Goal: Entertainment & Leisure: Consume media (video, audio)

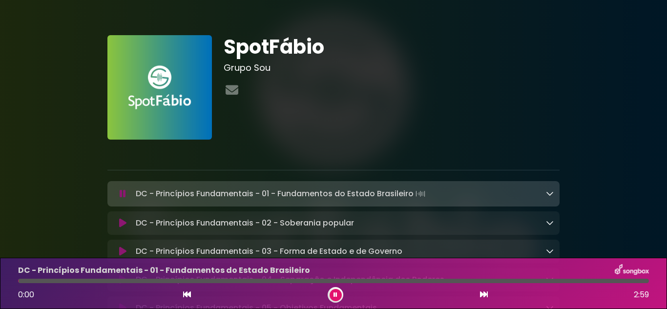
click at [335, 298] on button at bounding box center [335, 295] width 12 height 12
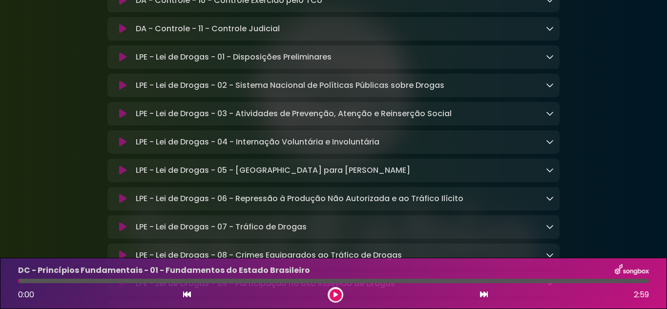
scroll to position [2391, 0]
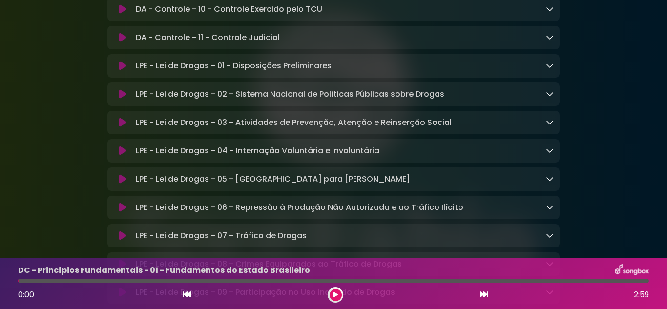
click at [127, 71] on button at bounding box center [122, 66] width 19 height 10
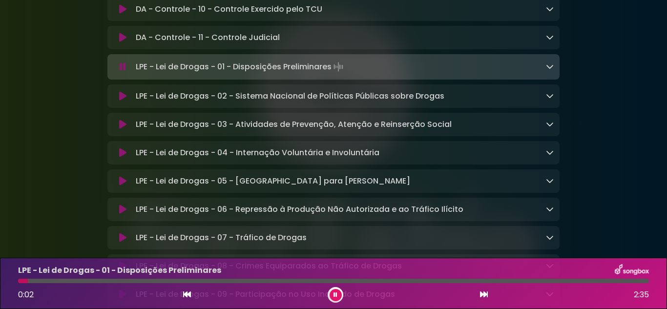
click at [551, 128] on icon at bounding box center [550, 124] width 8 height 8
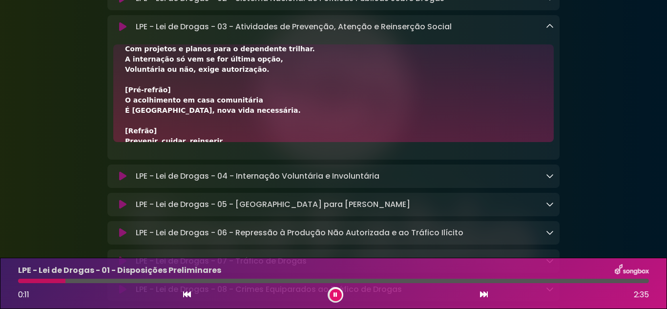
scroll to position [195, 0]
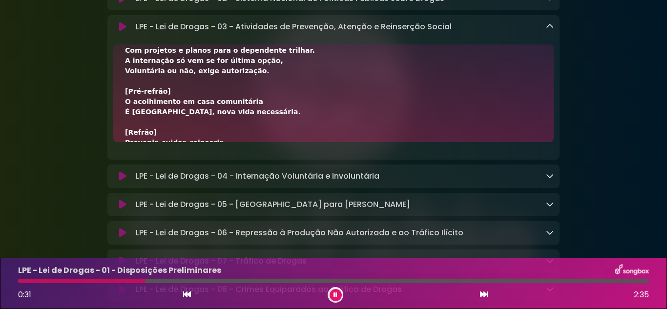
click at [341, 296] on button at bounding box center [335, 295] width 12 height 12
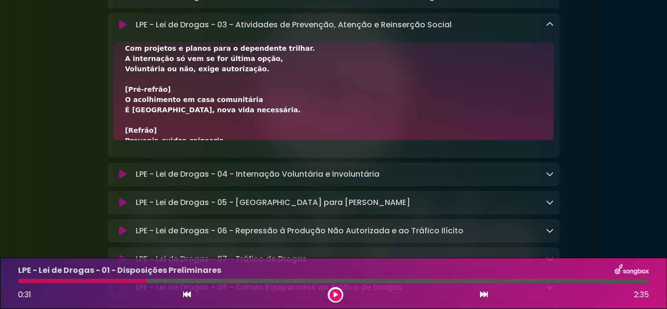
click at [332, 299] on button at bounding box center [335, 295] width 12 height 12
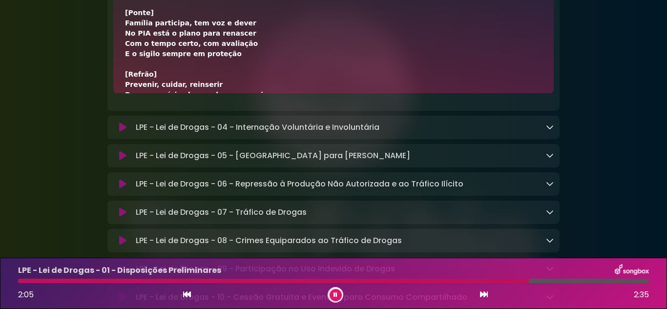
scroll to position [342, 0]
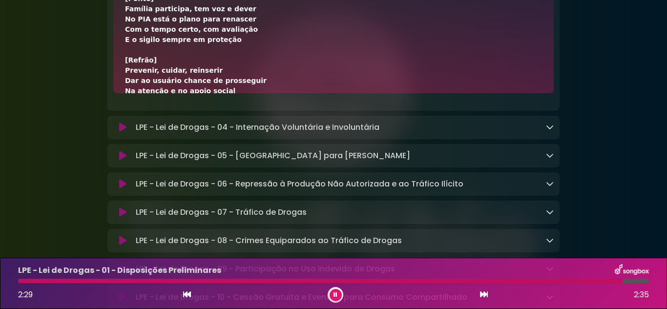
click at [338, 295] on button at bounding box center [335, 295] width 12 height 12
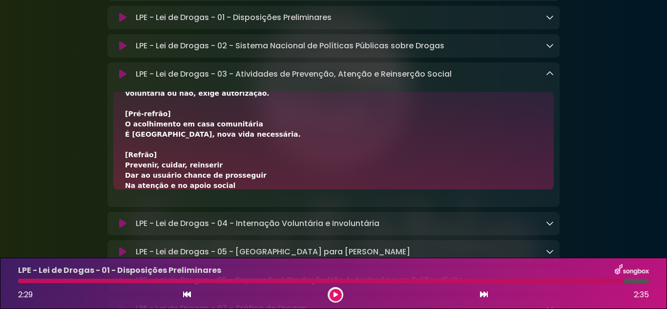
scroll to position [2438, 0]
click at [551, 79] on icon at bounding box center [550, 75] width 8 height 8
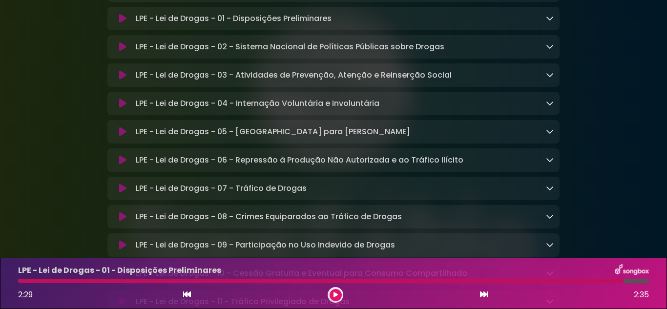
click at [551, 107] on icon at bounding box center [550, 103] width 8 height 8
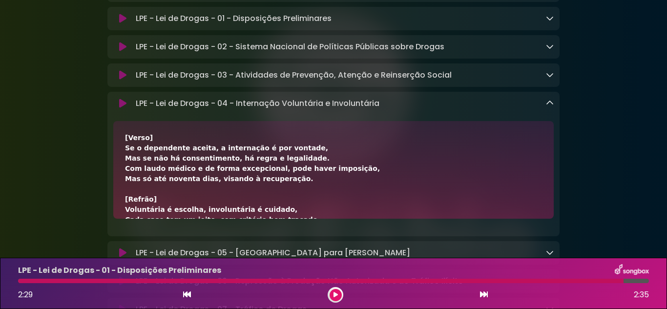
click at [336, 295] on icon at bounding box center [335, 295] width 5 height 6
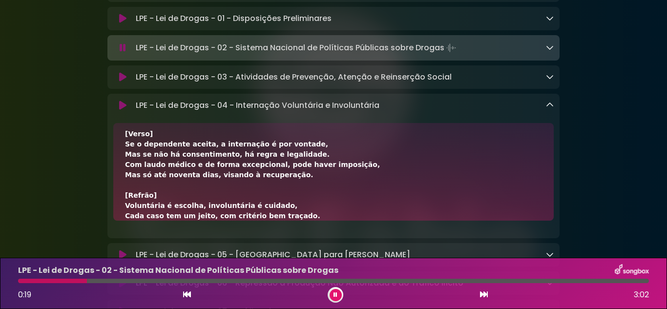
scroll to position [0, 0]
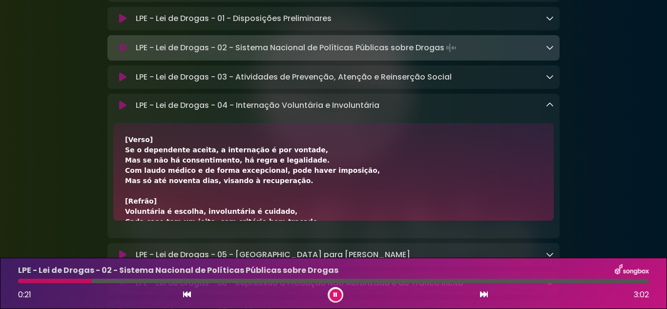
drag, startPoint x: 579, startPoint y: 219, endPoint x: 581, endPoint y: 195, distance: 23.5
drag, startPoint x: 586, startPoint y: 180, endPoint x: 577, endPoint y: 176, distance: 9.6
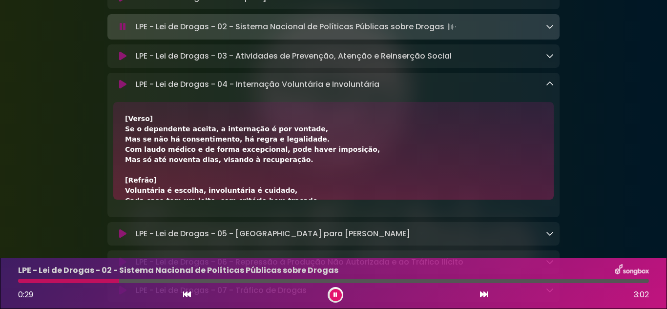
scroll to position [2438, 0]
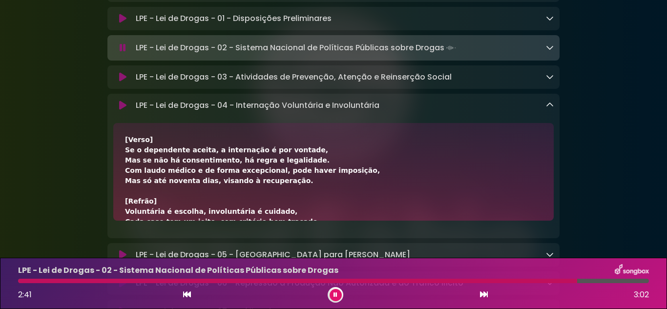
drag, startPoint x: 362, startPoint y: 172, endPoint x: 619, endPoint y: 198, distance: 258.0
click at [332, 292] on button at bounding box center [335, 295] width 12 height 12
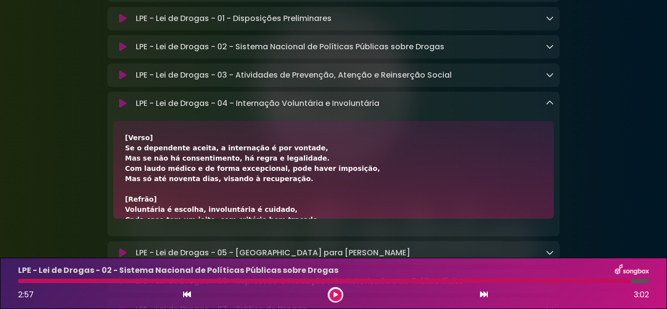
click at [335, 290] on button at bounding box center [335, 295] width 12 height 12
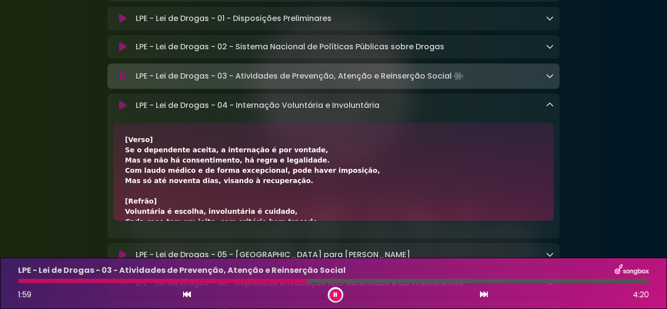
click at [338, 295] on button at bounding box center [335, 295] width 12 height 12
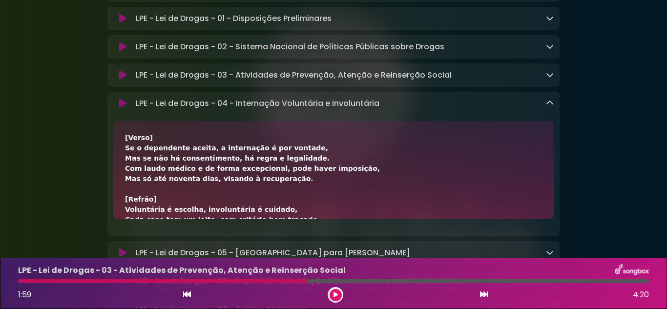
click at [331, 293] on button at bounding box center [335, 295] width 12 height 12
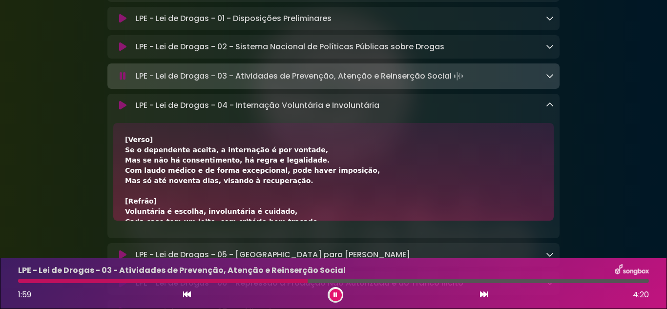
scroll to position [49, 0]
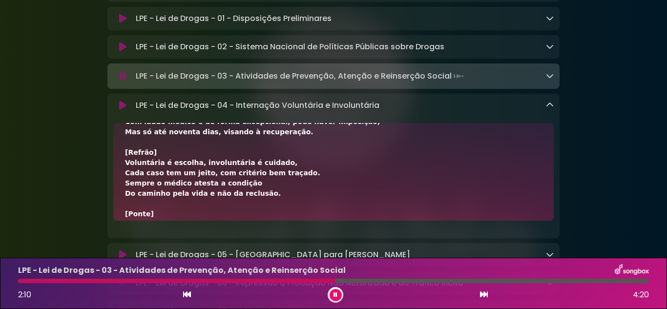
click at [337, 298] on button at bounding box center [335, 295] width 12 height 12
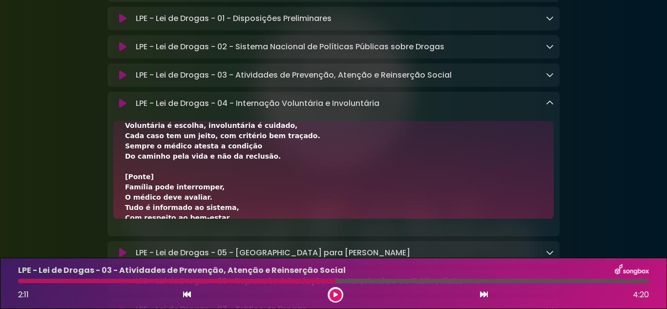
scroll to position [98, 0]
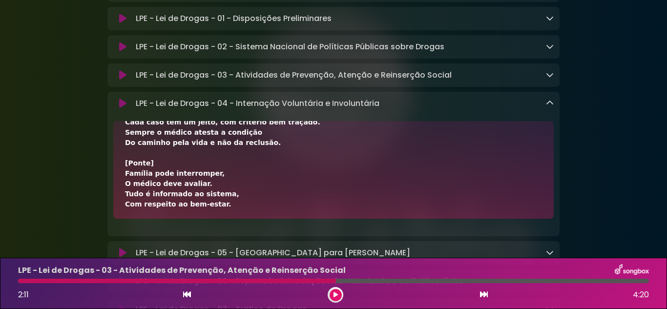
click at [329, 289] on button at bounding box center [335, 295] width 12 height 12
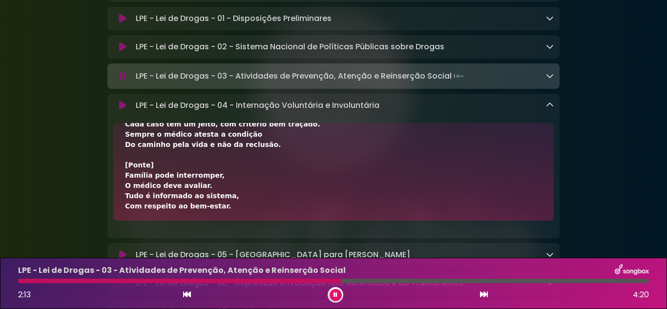
click at [335, 297] on icon at bounding box center [335, 295] width 7 height 6
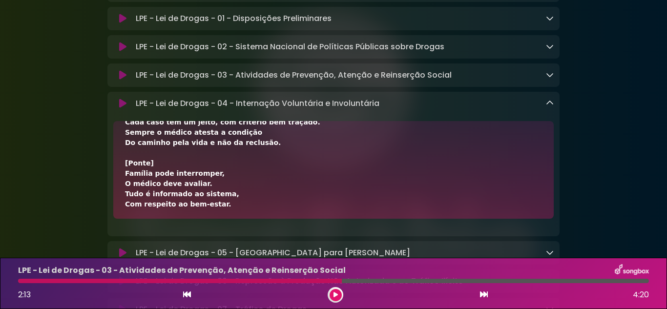
click at [336, 296] on icon at bounding box center [334, 294] width 5 height 7
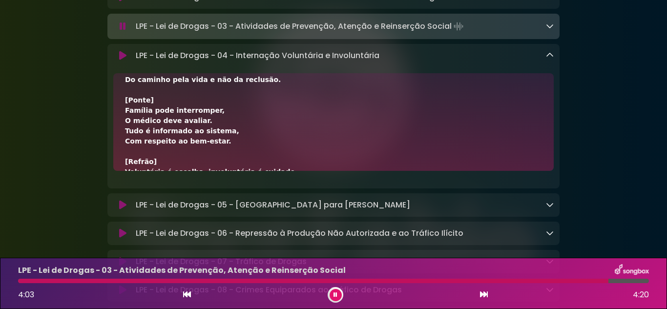
scroll to position [2487, 0]
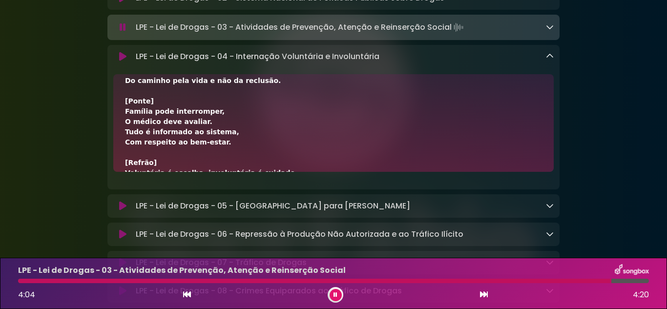
click at [550, 60] on icon at bounding box center [550, 56] width 8 height 8
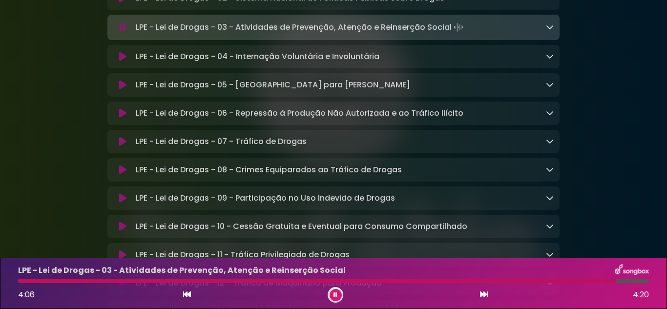
click at [550, 88] on icon at bounding box center [550, 85] width 8 height 8
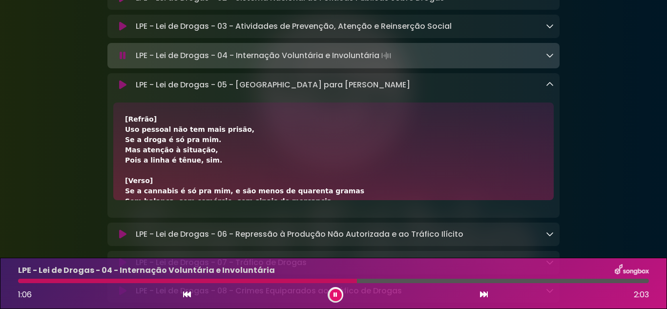
click at [334, 289] on button at bounding box center [335, 295] width 12 height 12
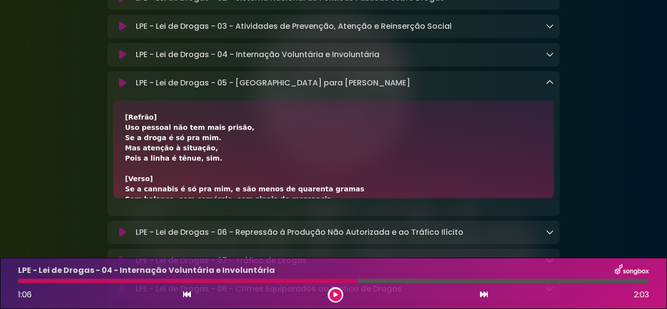
click at [334, 289] on button at bounding box center [335, 295] width 12 height 12
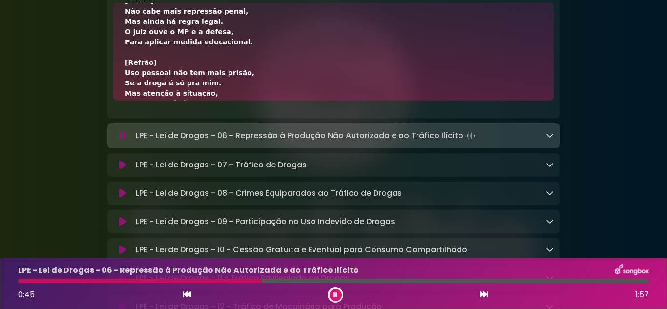
scroll to position [195, 0]
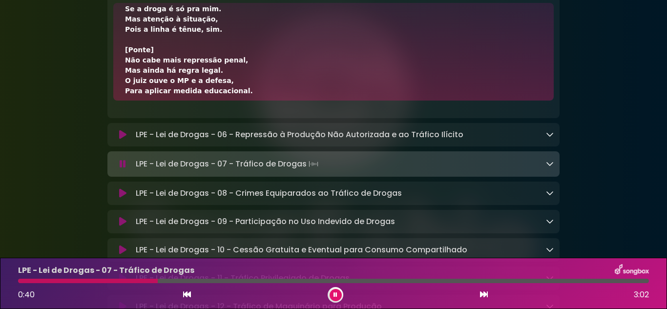
click at [331, 296] on button at bounding box center [335, 295] width 12 height 12
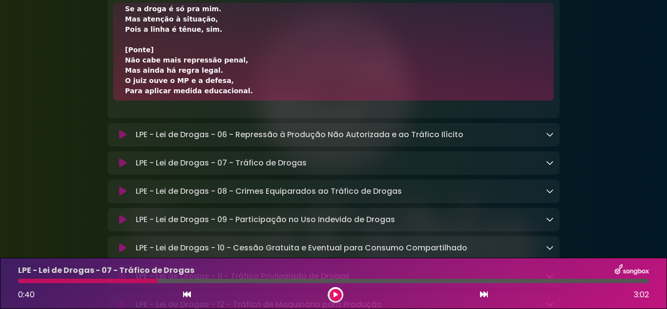
click at [329, 289] on button at bounding box center [335, 295] width 12 height 12
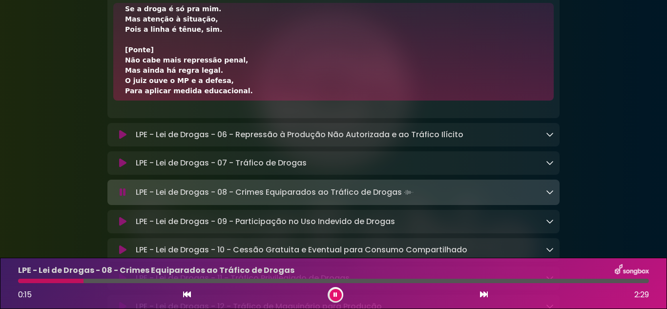
click at [332, 293] on button at bounding box center [335, 295] width 12 height 12
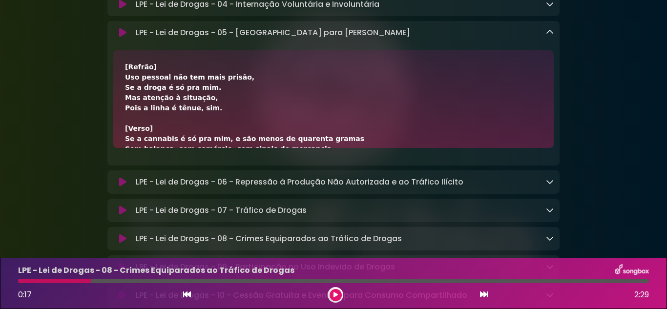
scroll to position [2536, 0]
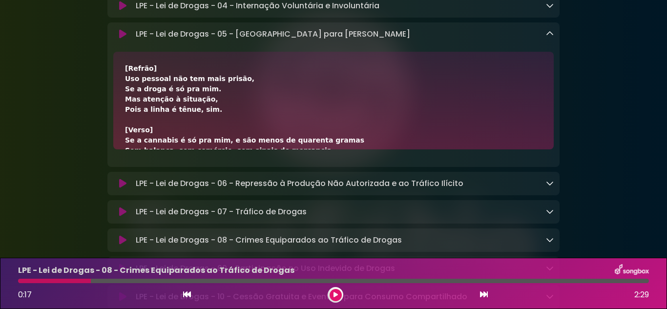
click at [552, 38] on icon at bounding box center [550, 34] width 8 height 8
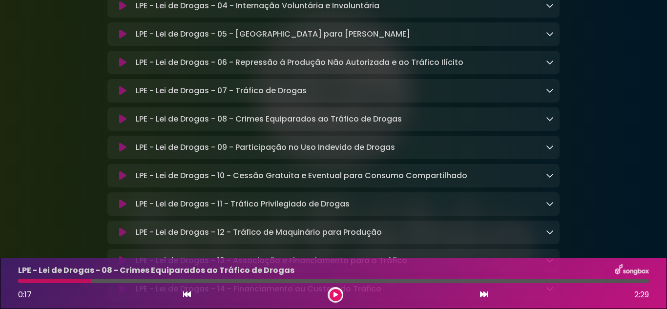
click at [549, 66] on icon at bounding box center [550, 62] width 8 height 8
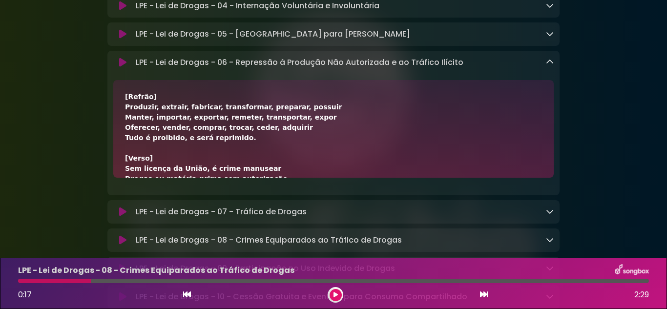
click at [124, 67] on icon at bounding box center [122, 63] width 7 height 10
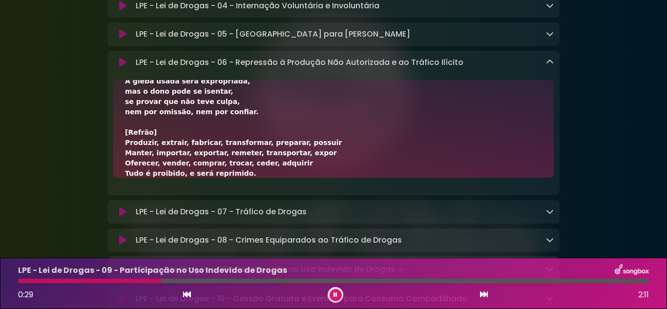
scroll to position [264, 0]
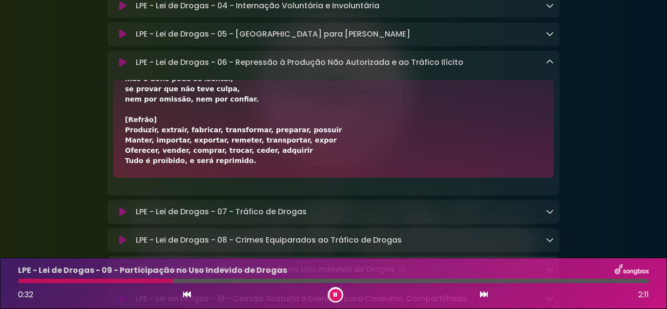
click at [551, 66] on icon at bounding box center [550, 62] width 8 height 8
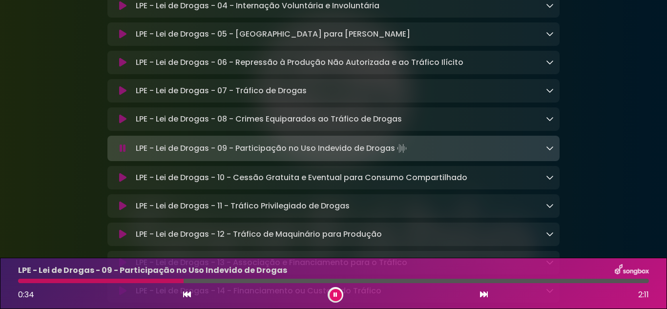
click at [548, 94] on icon at bounding box center [550, 90] width 8 height 8
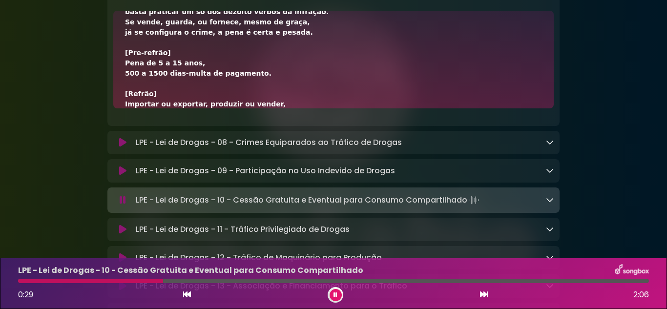
scroll to position [49, 0]
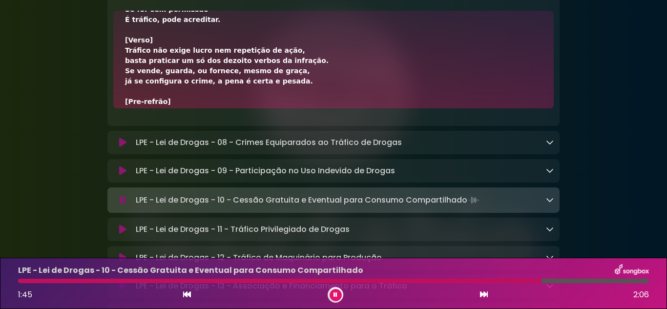
click at [338, 295] on button at bounding box center [335, 295] width 12 height 12
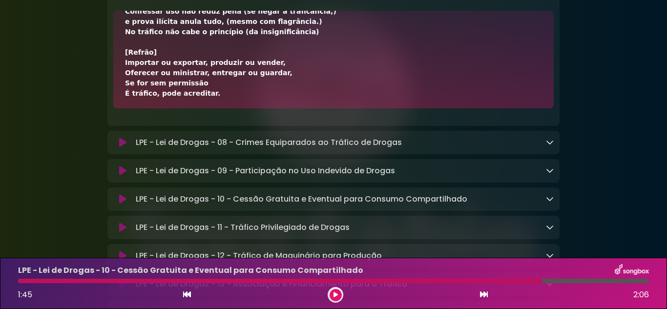
scroll to position [254, 0]
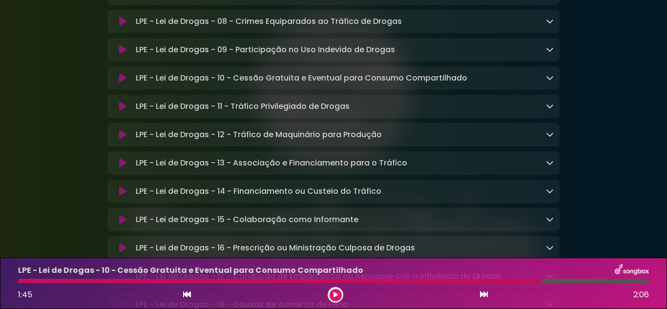
click at [552, 25] on icon at bounding box center [550, 21] width 8 height 8
